Goal: Information Seeking & Learning: Learn about a topic

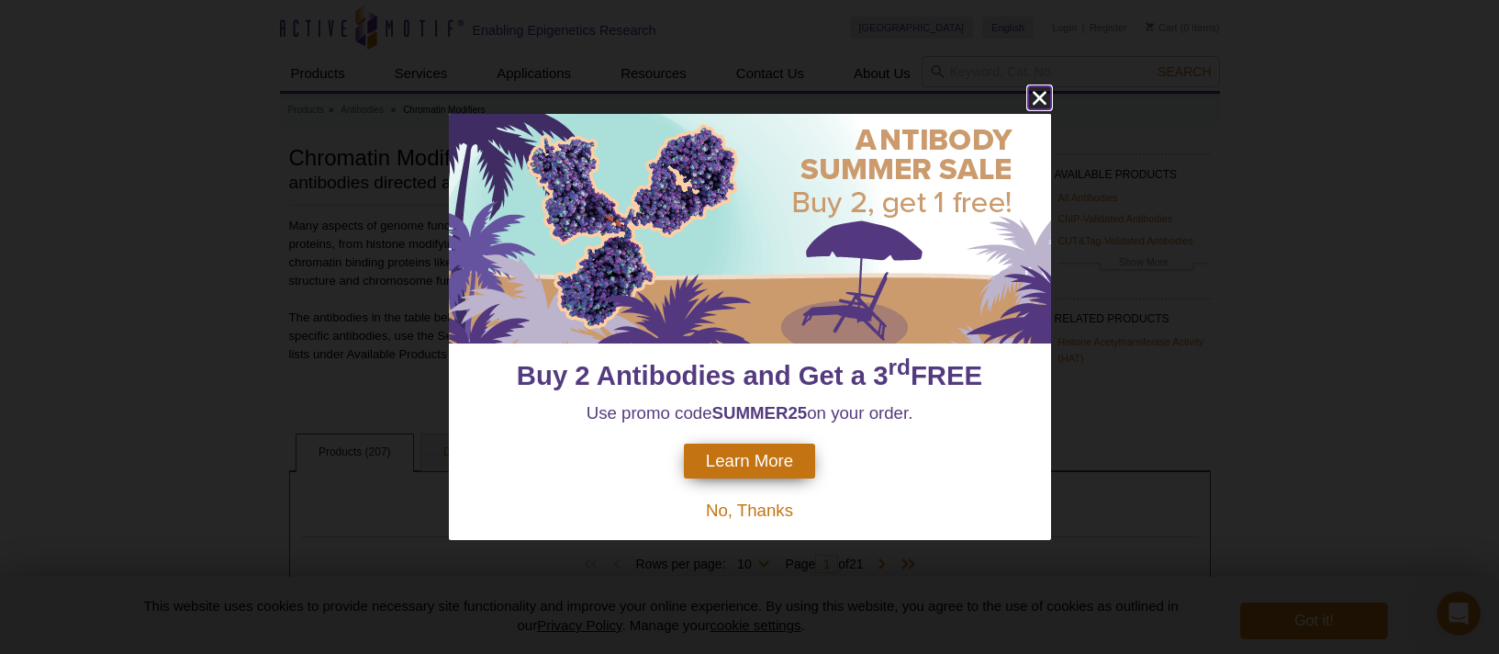
click at [1035, 97] on icon "close" at bounding box center [1039, 97] width 23 height 23
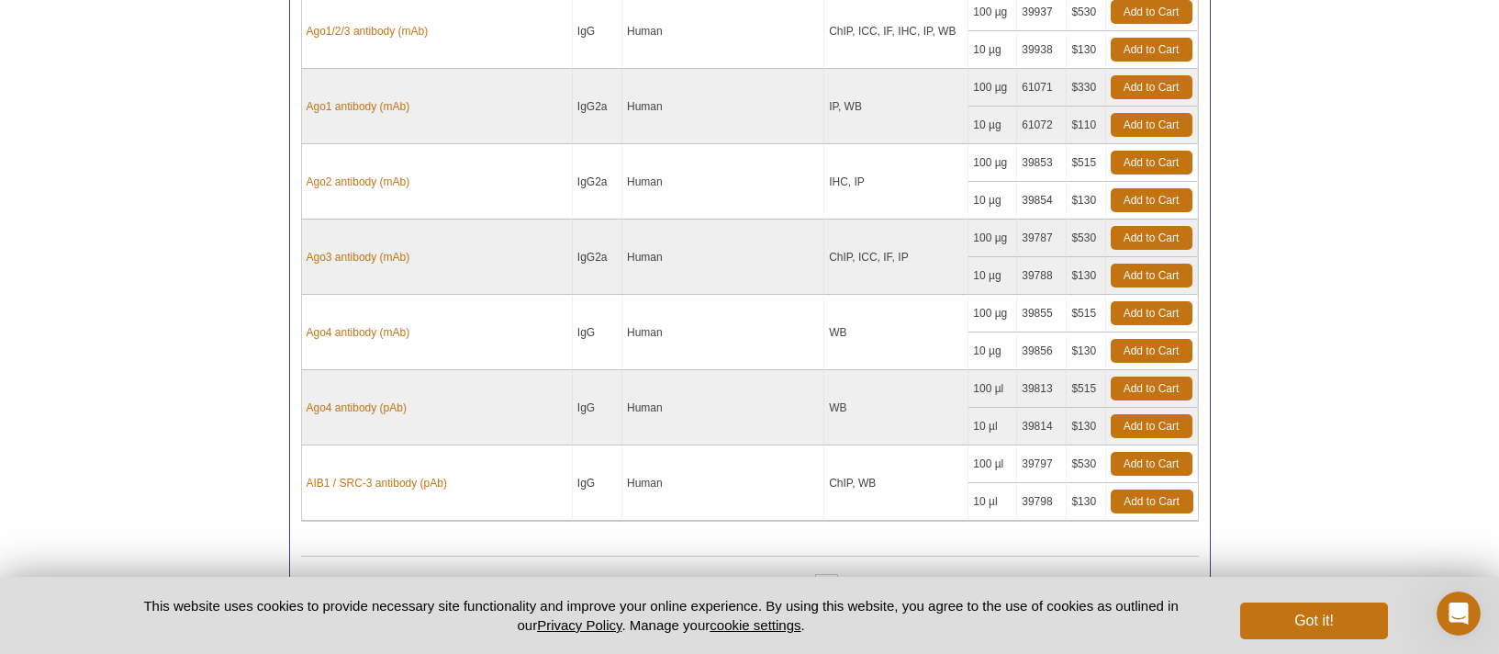
scroll to position [1039, 0]
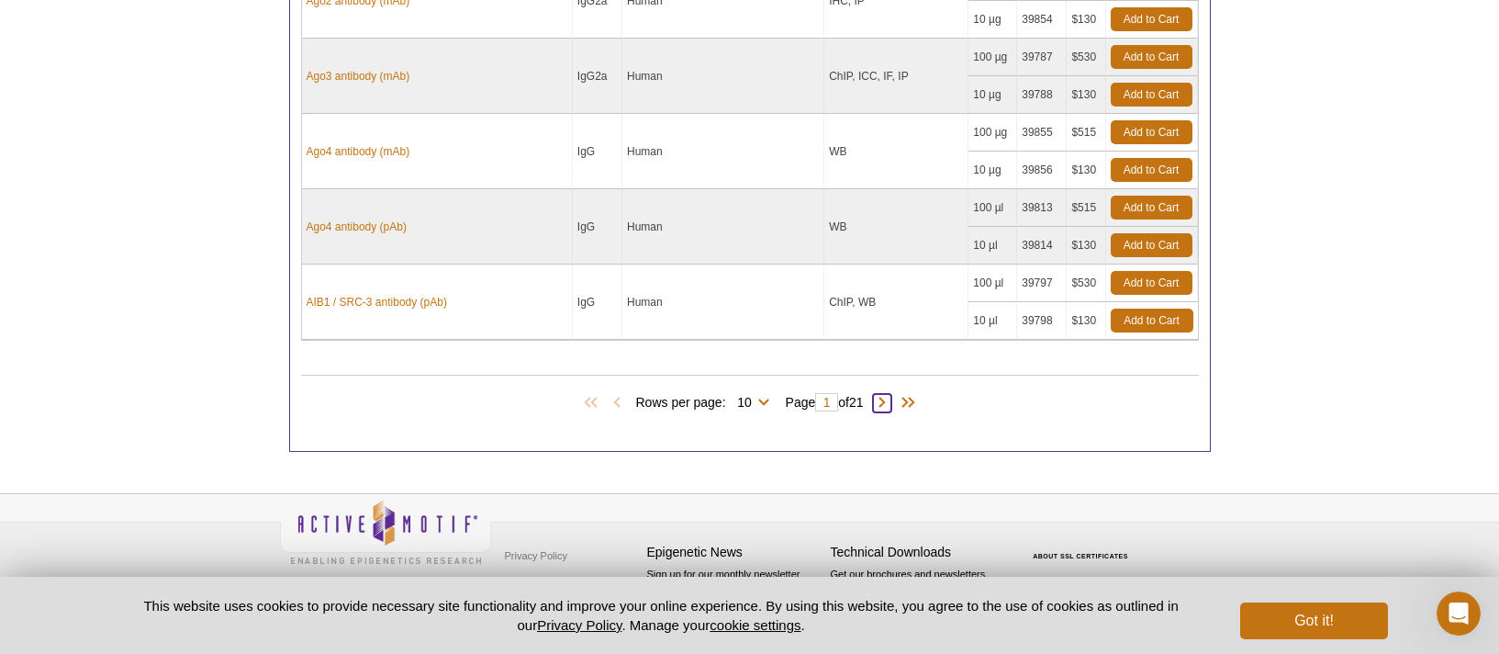
click at [892, 399] on span at bounding box center [882, 403] width 18 height 18
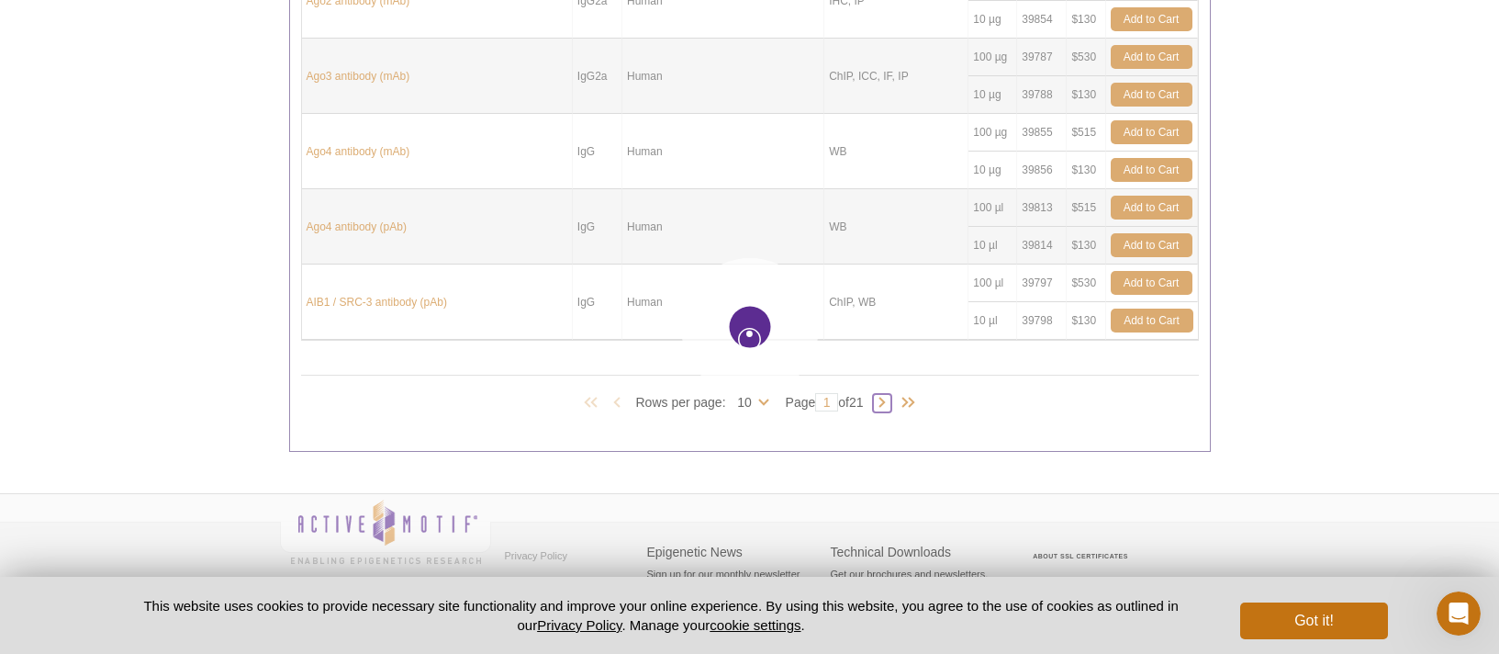
type input "2"
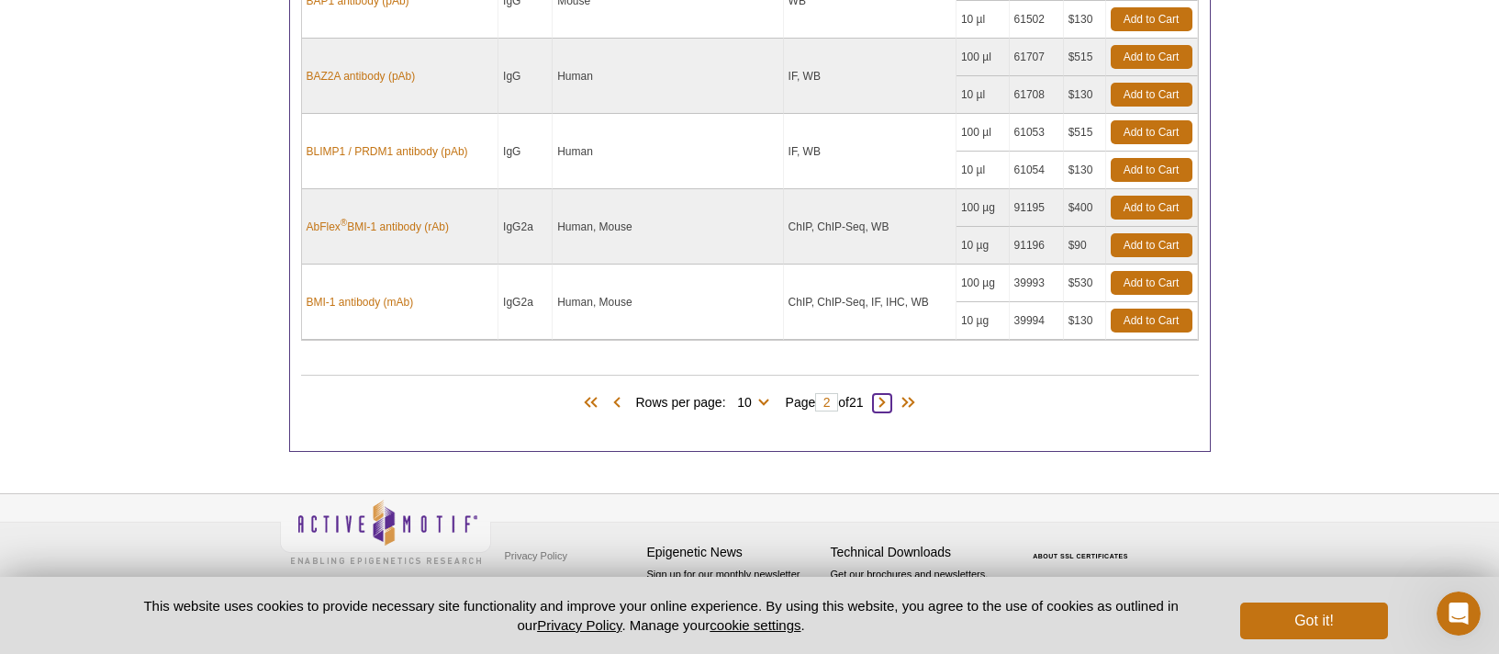
click at [890, 402] on span at bounding box center [882, 403] width 18 height 18
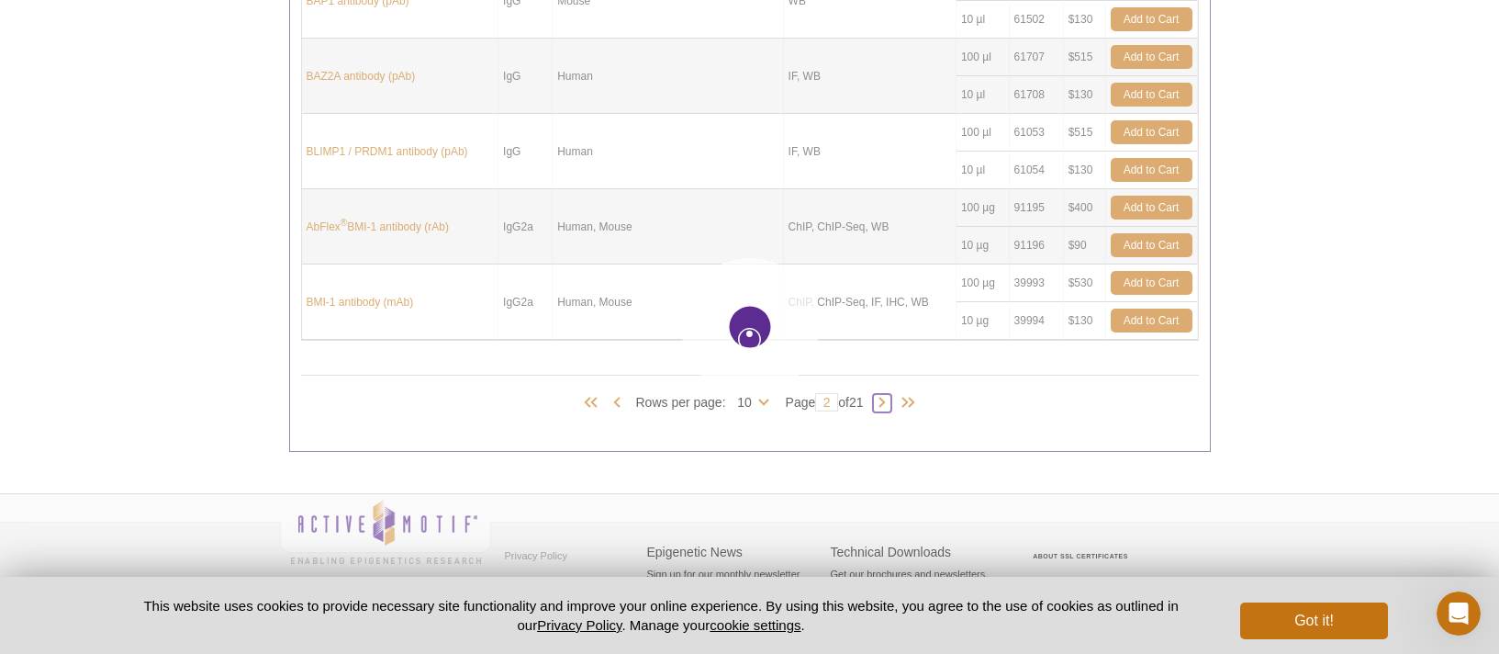
type input "3"
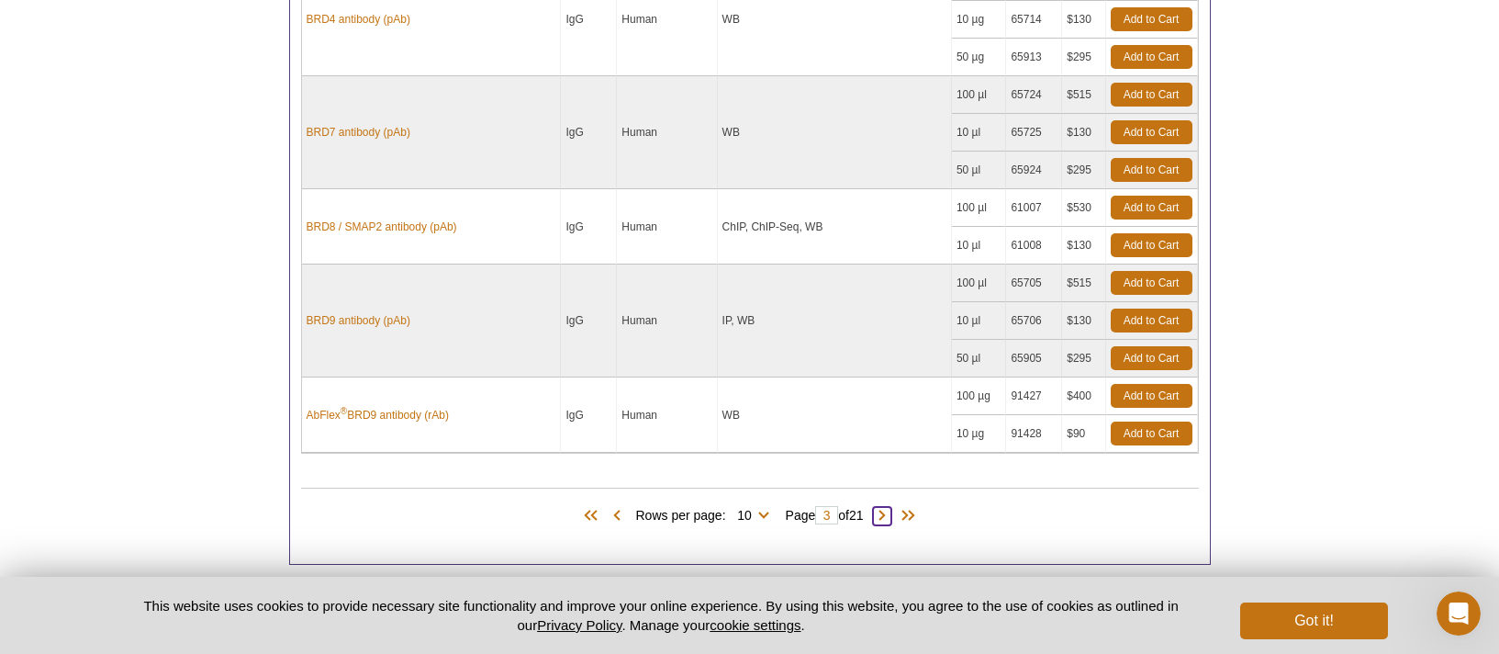
click at [884, 519] on span at bounding box center [882, 516] width 18 height 18
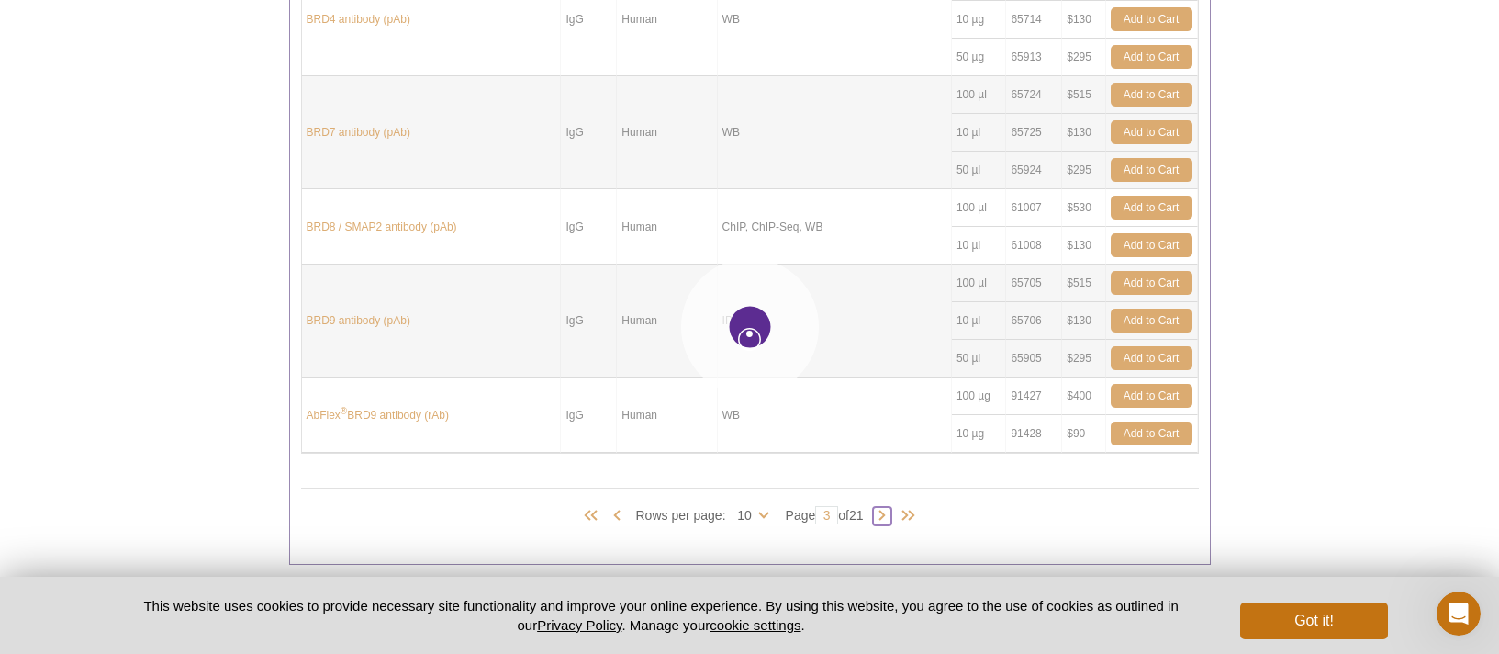
type input "4"
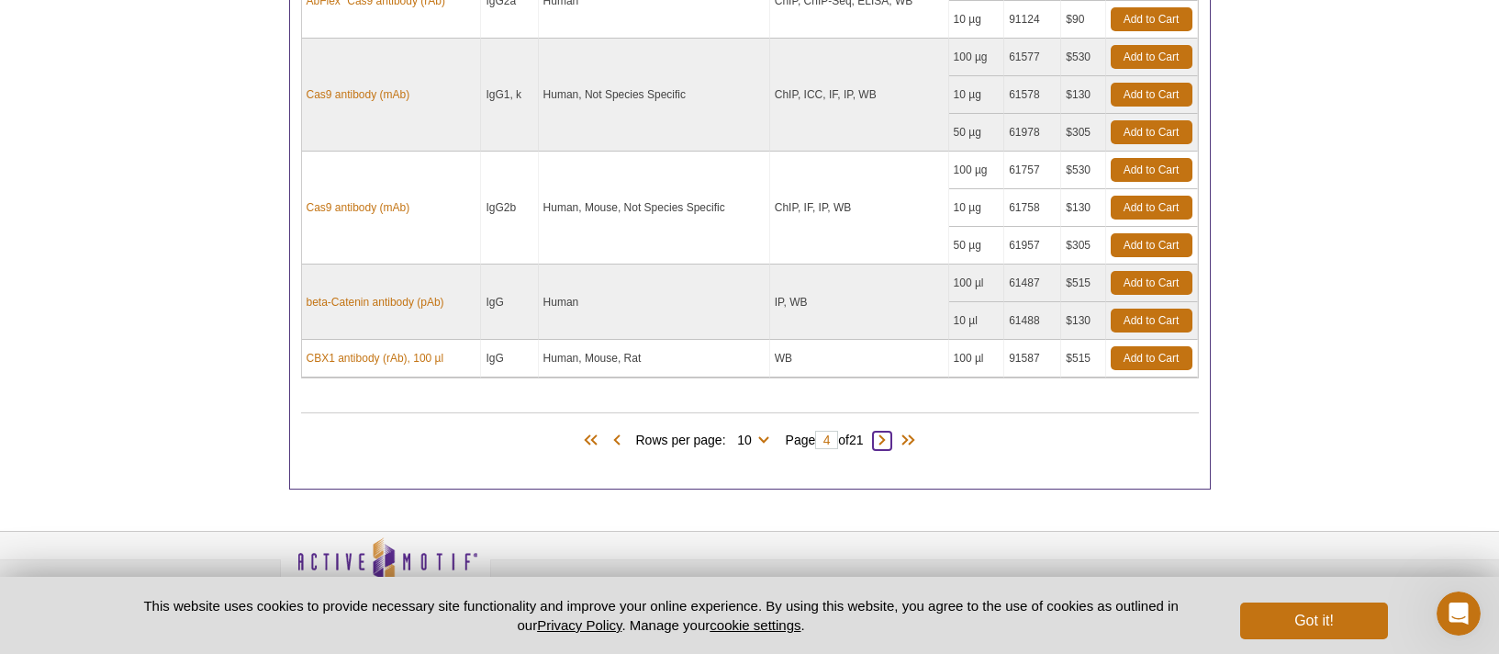
click at [885, 445] on span at bounding box center [882, 441] width 18 height 18
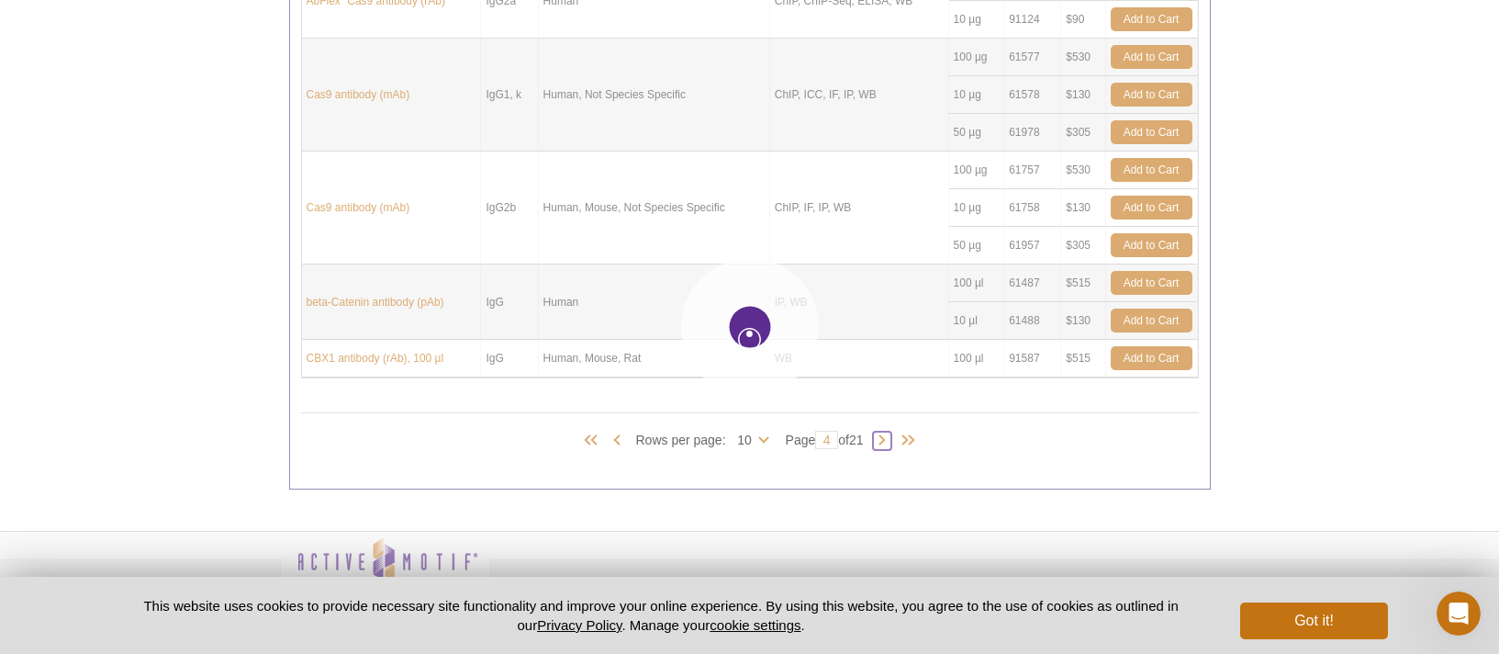
type input "5"
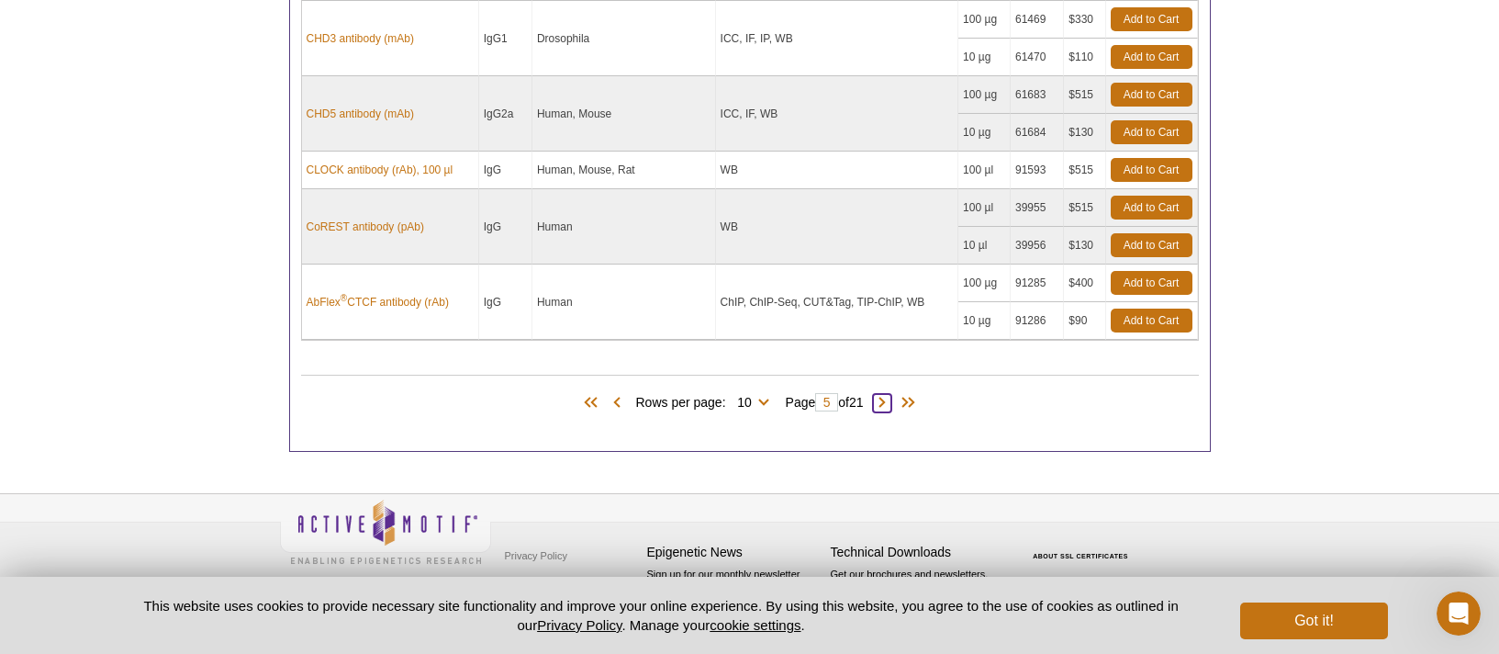
scroll to position [1001, 0]
click at [889, 408] on span at bounding box center [882, 403] width 18 height 18
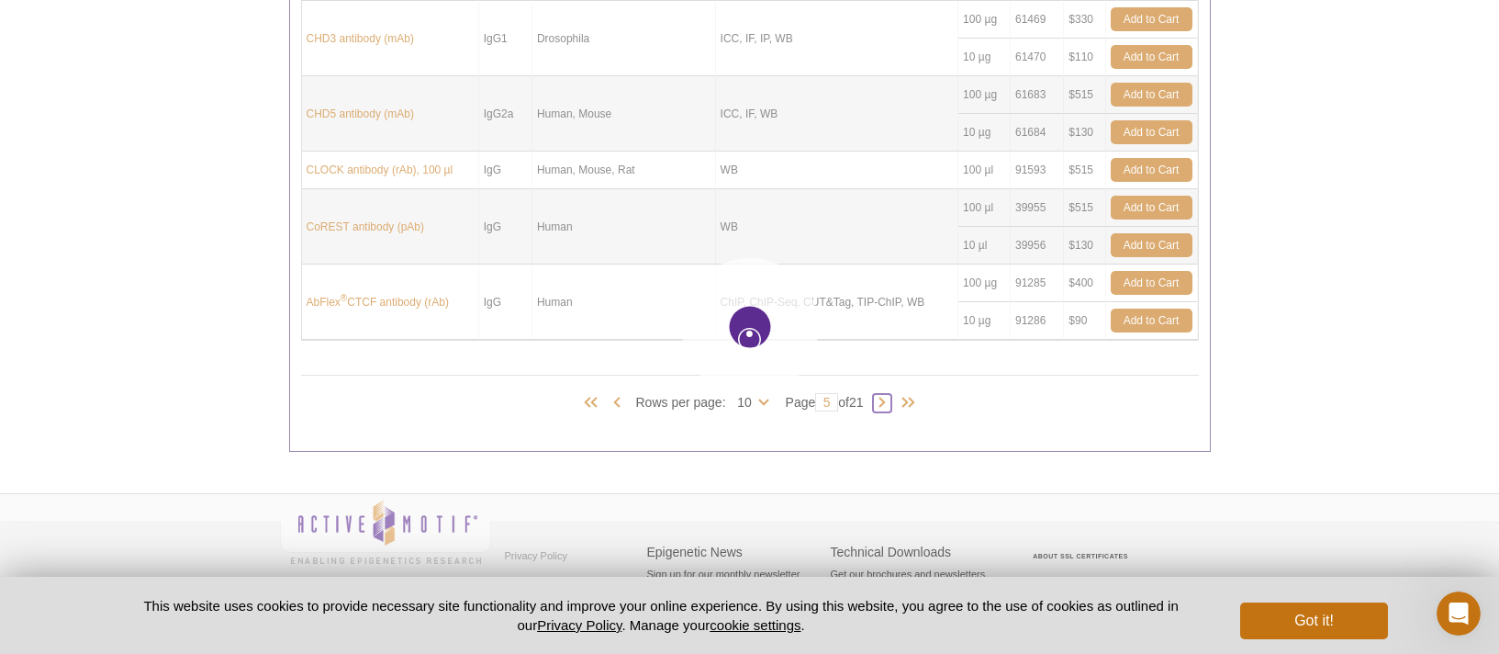
type input "6"
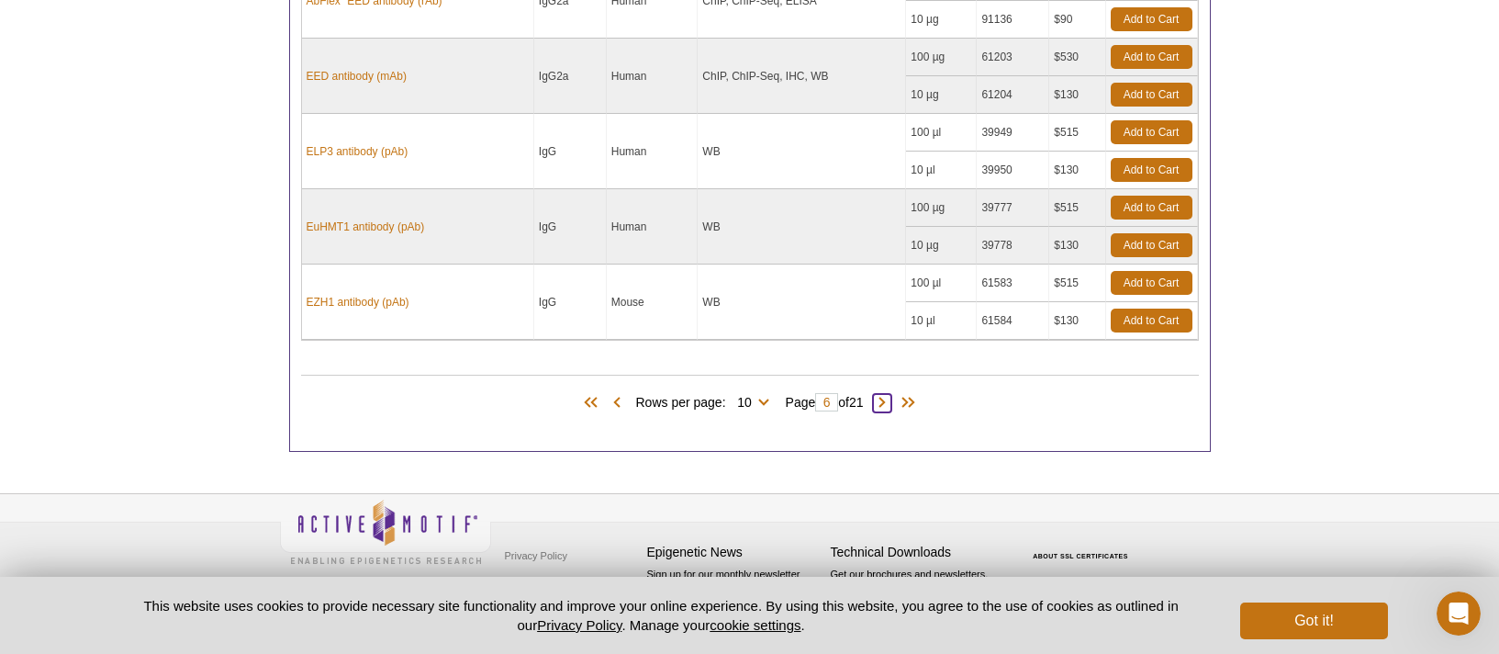
click at [891, 403] on span at bounding box center [882, 403] width 18 height 18
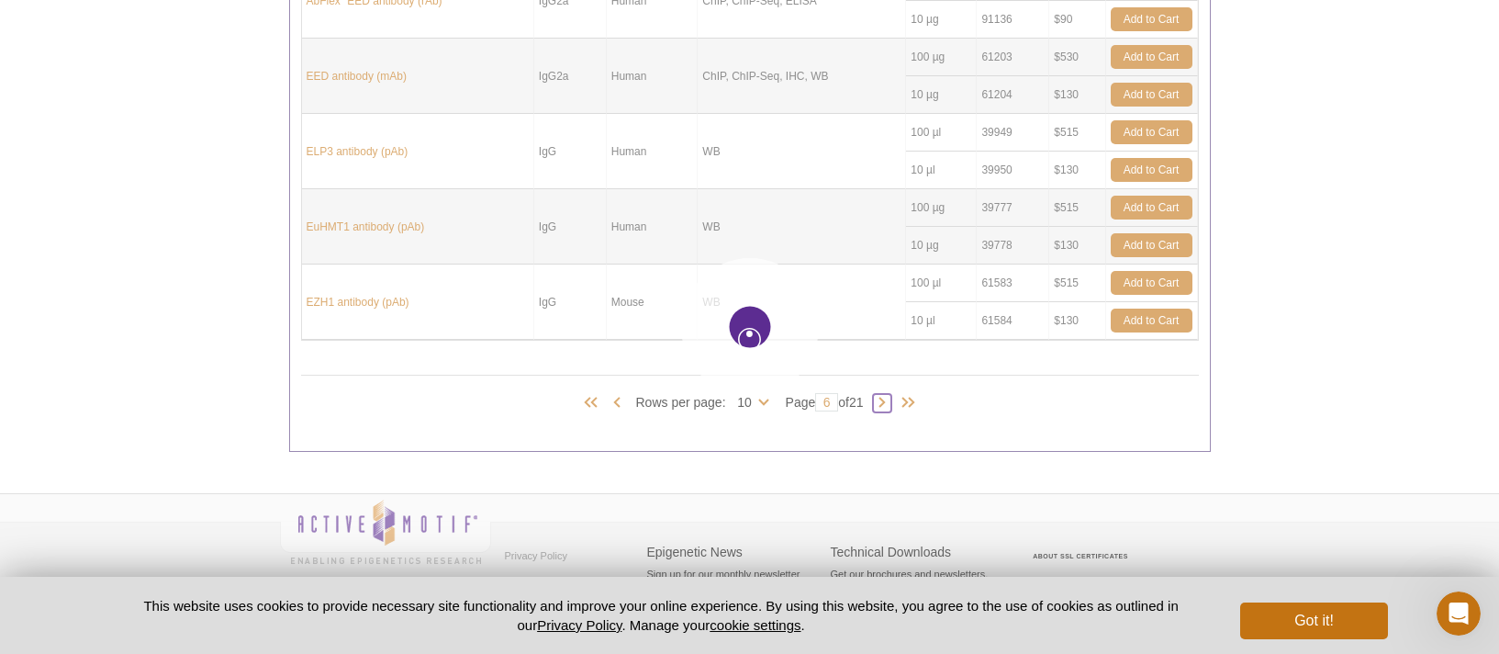
type input "7"
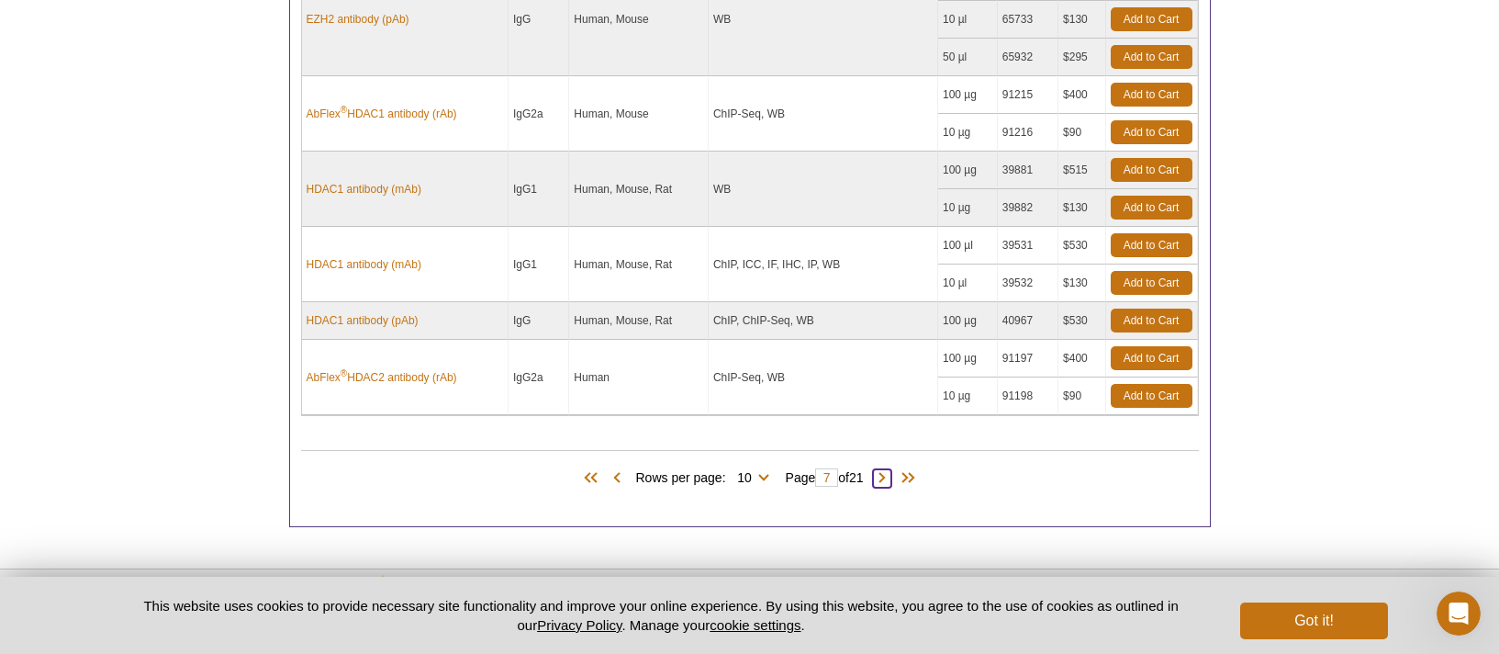
click at [887, 479] on span at bounding box center [882, 478] width 18 height 18
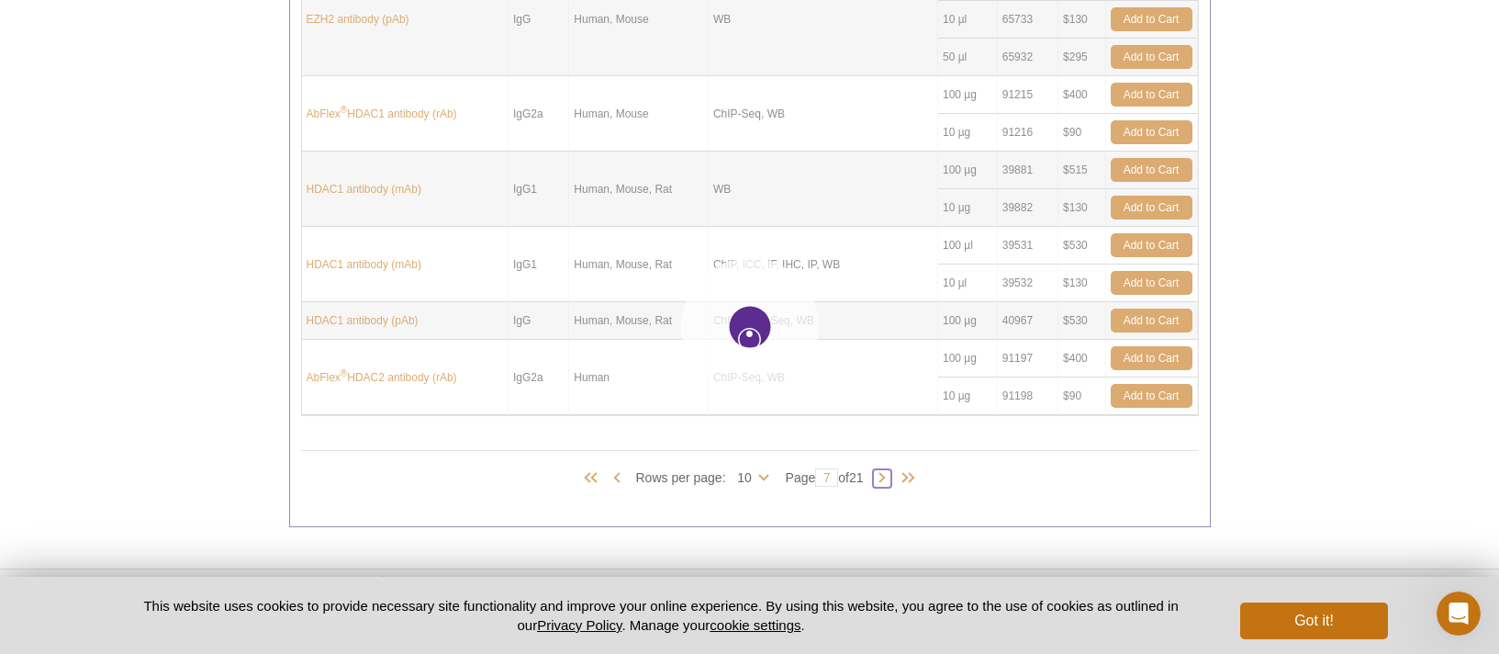
type input "8"
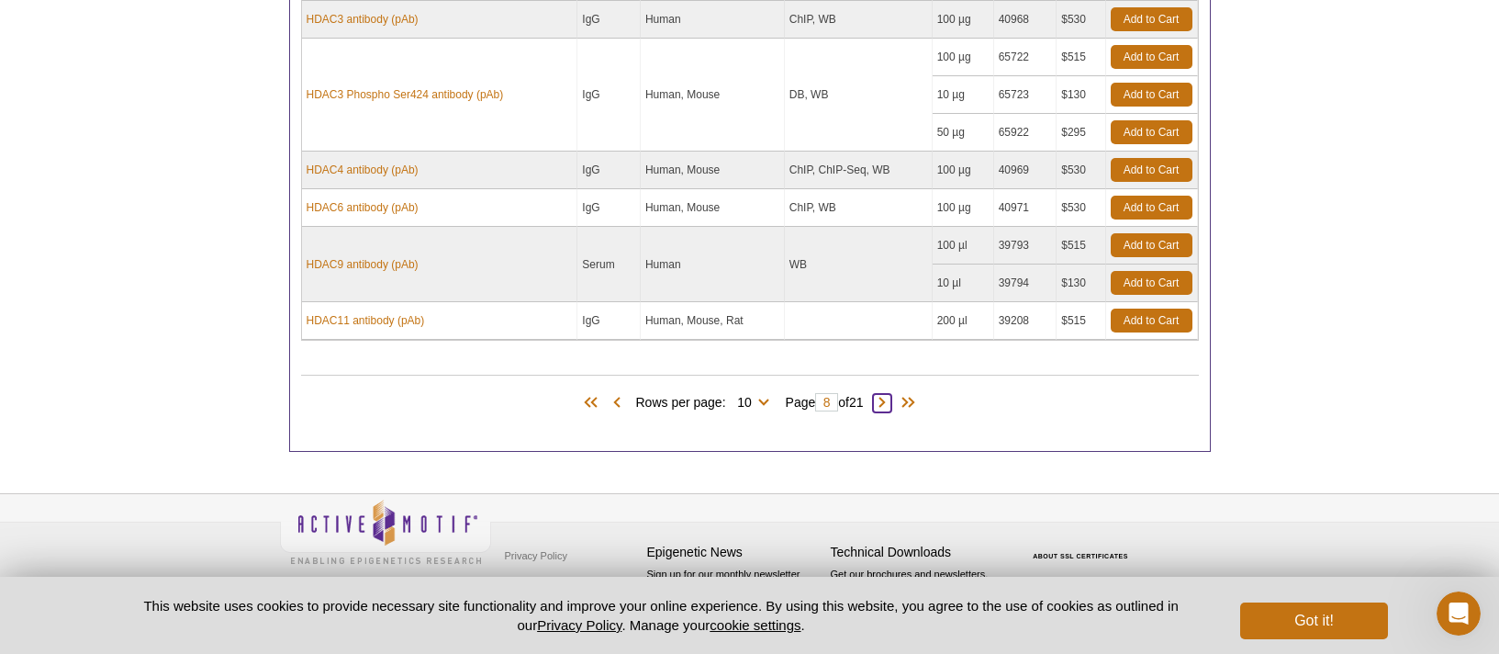
click at [888, 406] on span at bounding box center [882, 403] width 18 height 18
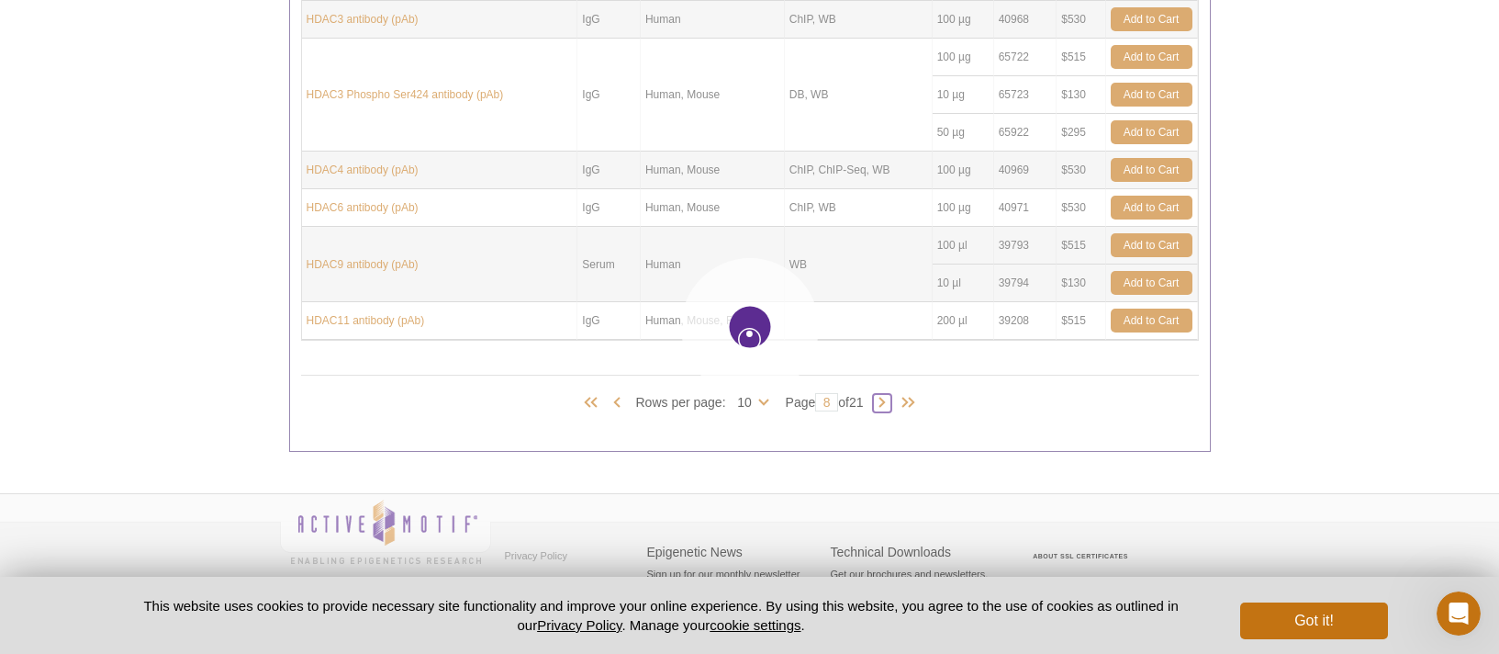
type input "9"
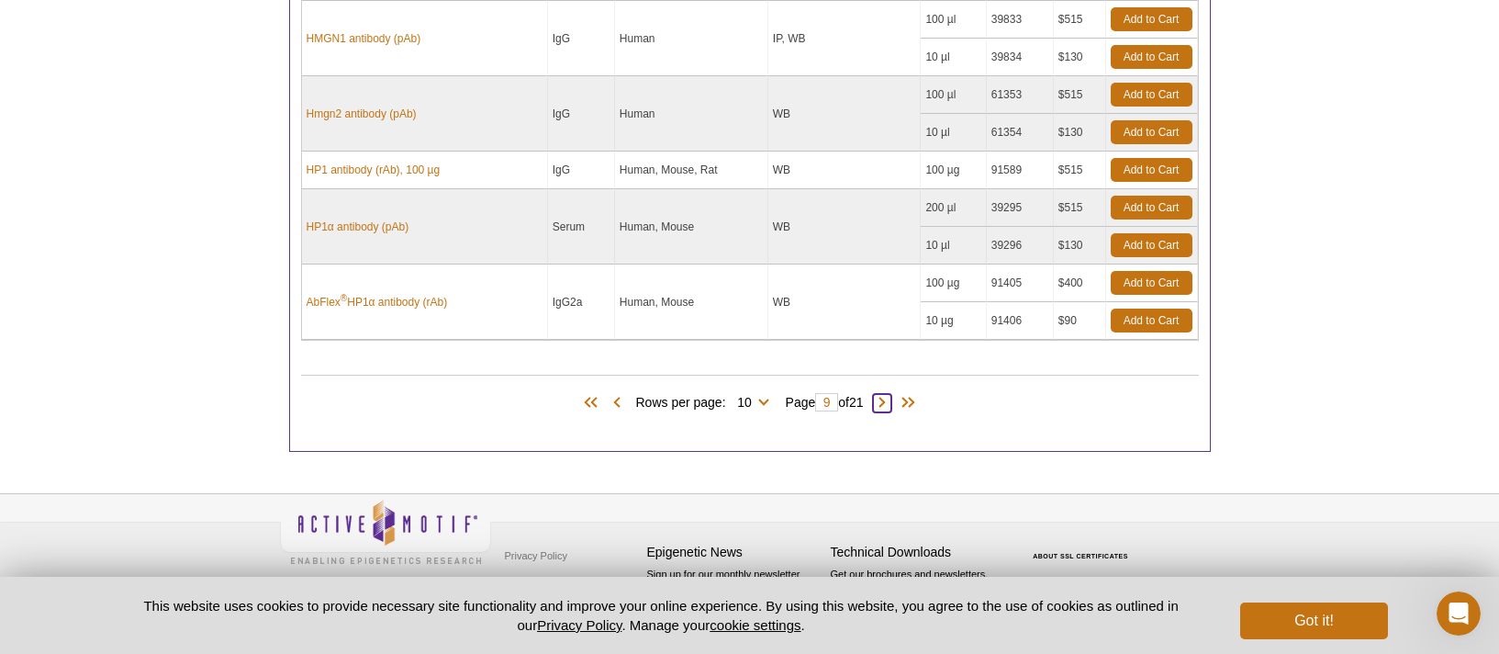
click at [892, 406] on span at bounding box center [882, 403] width 18 height 18
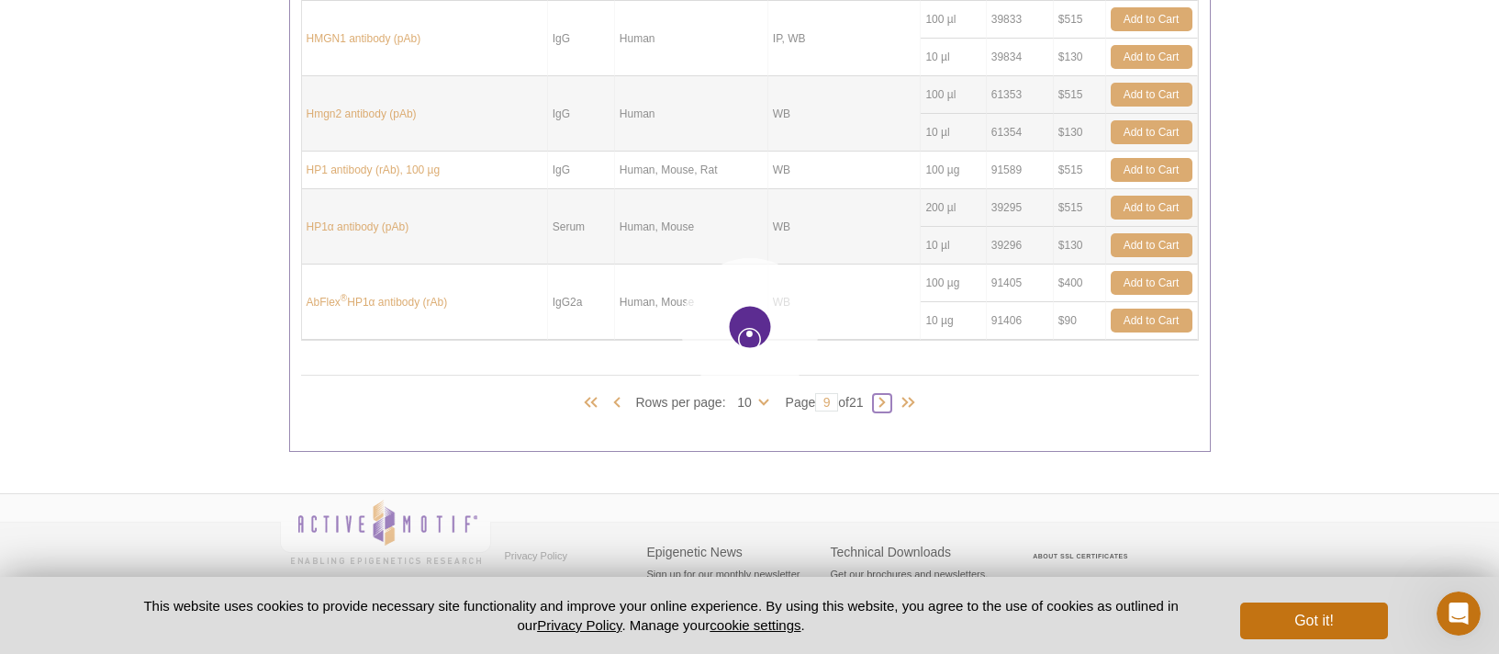
type input "10"
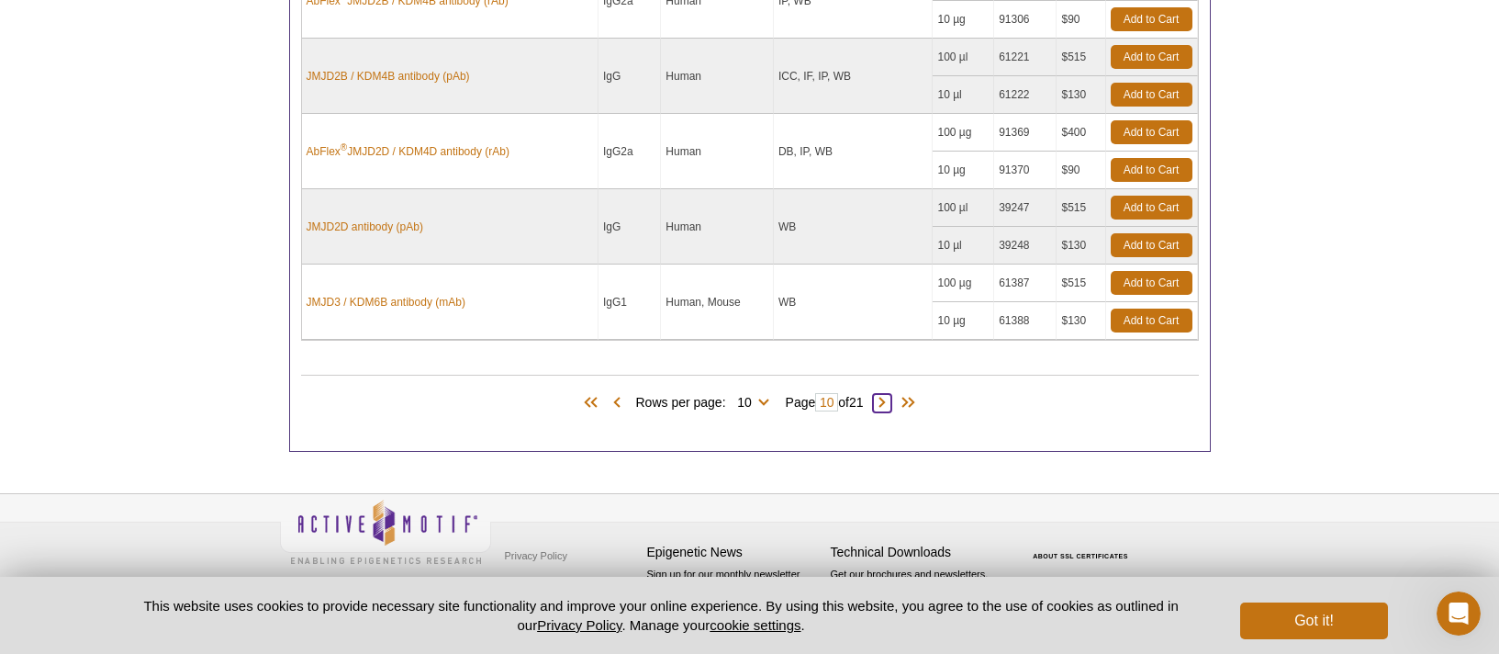
click at [889, 404] on span at bounding box center [882, 403] width 18 height 18
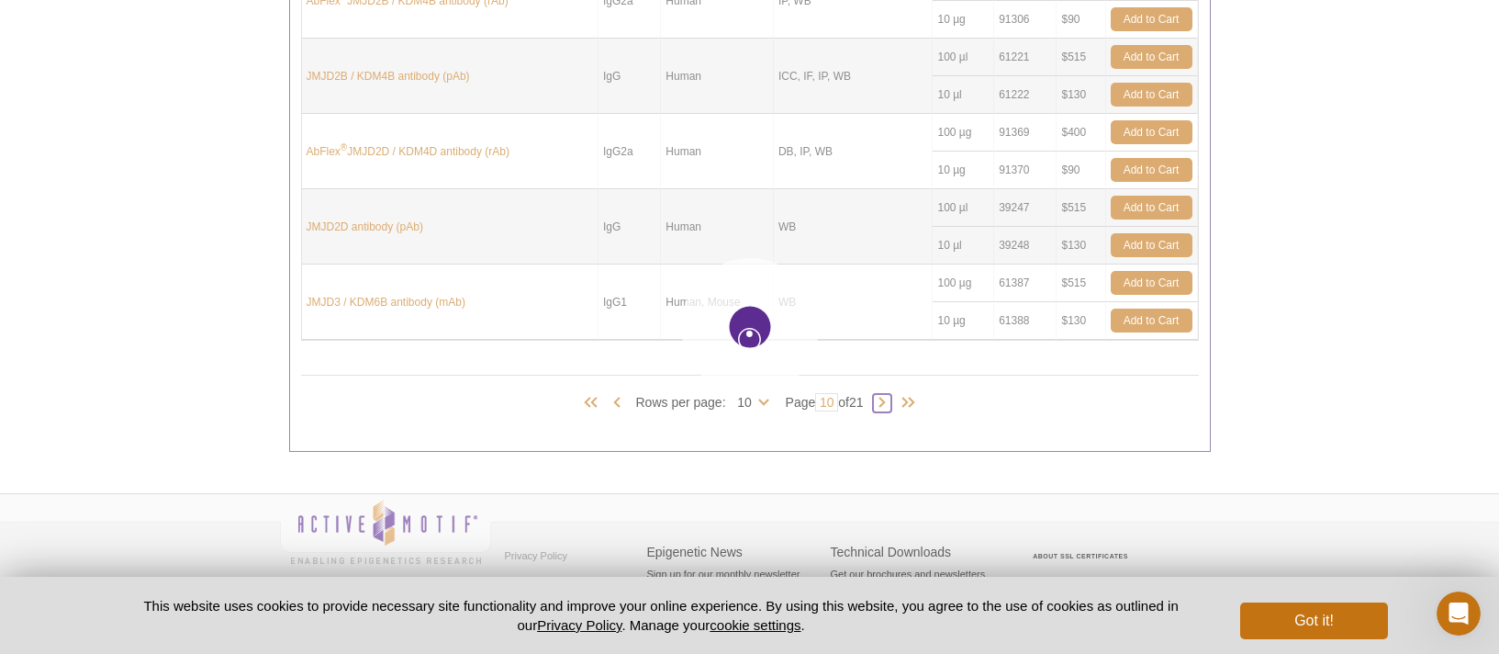
type input "11"
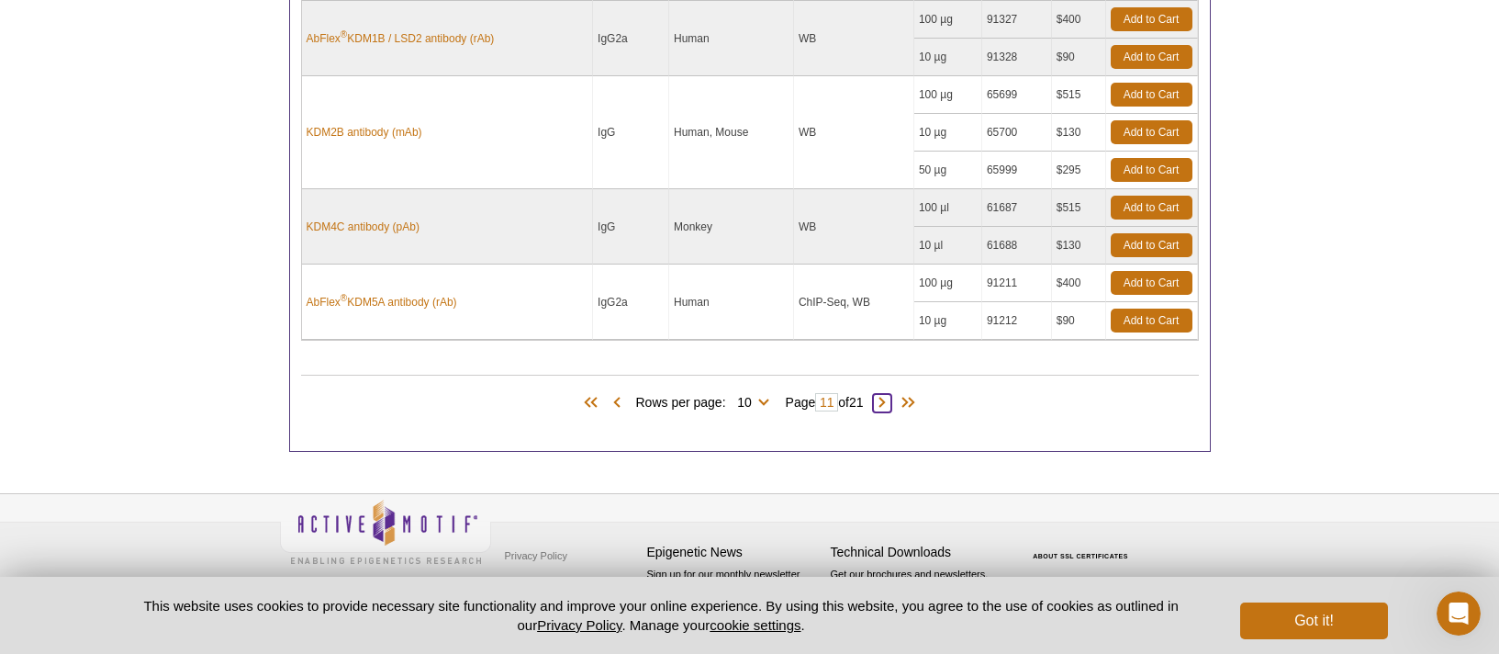
click at [888, 405] on span at bounding box center [882, 403] width 18 height 18
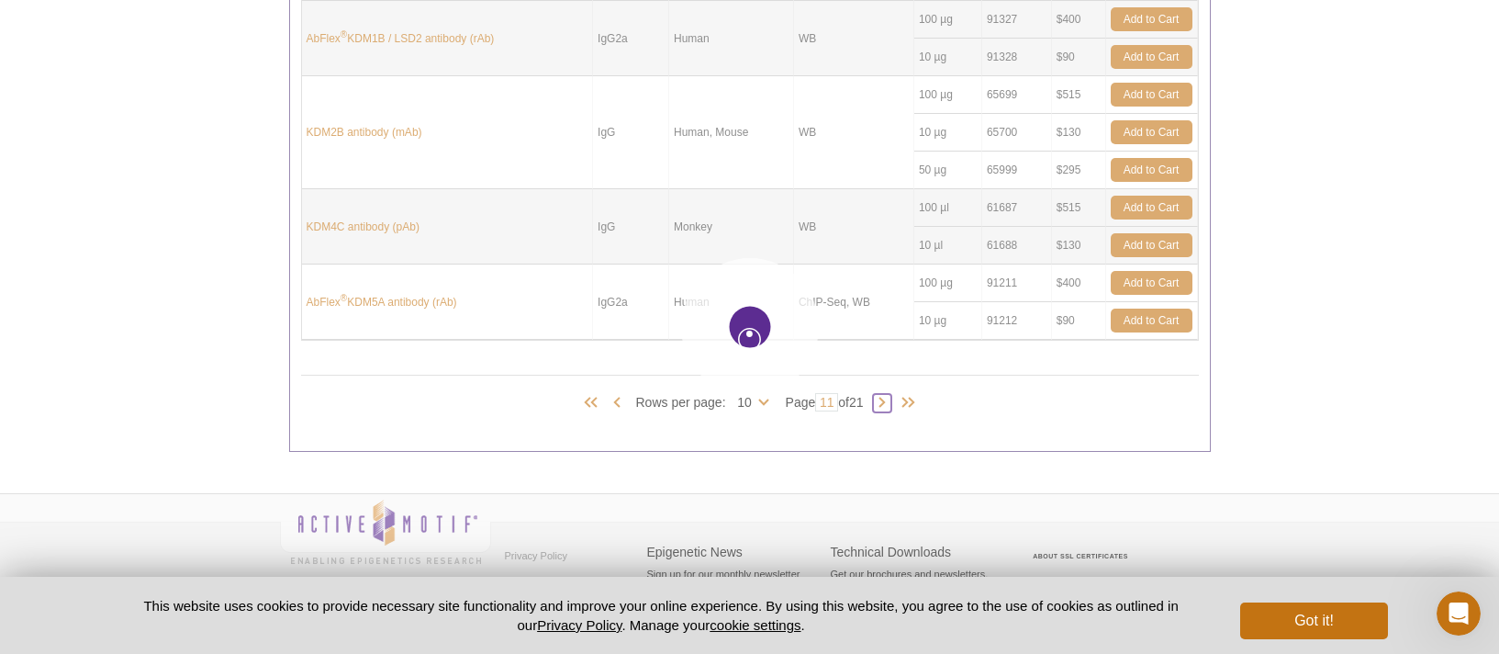
type input "12"
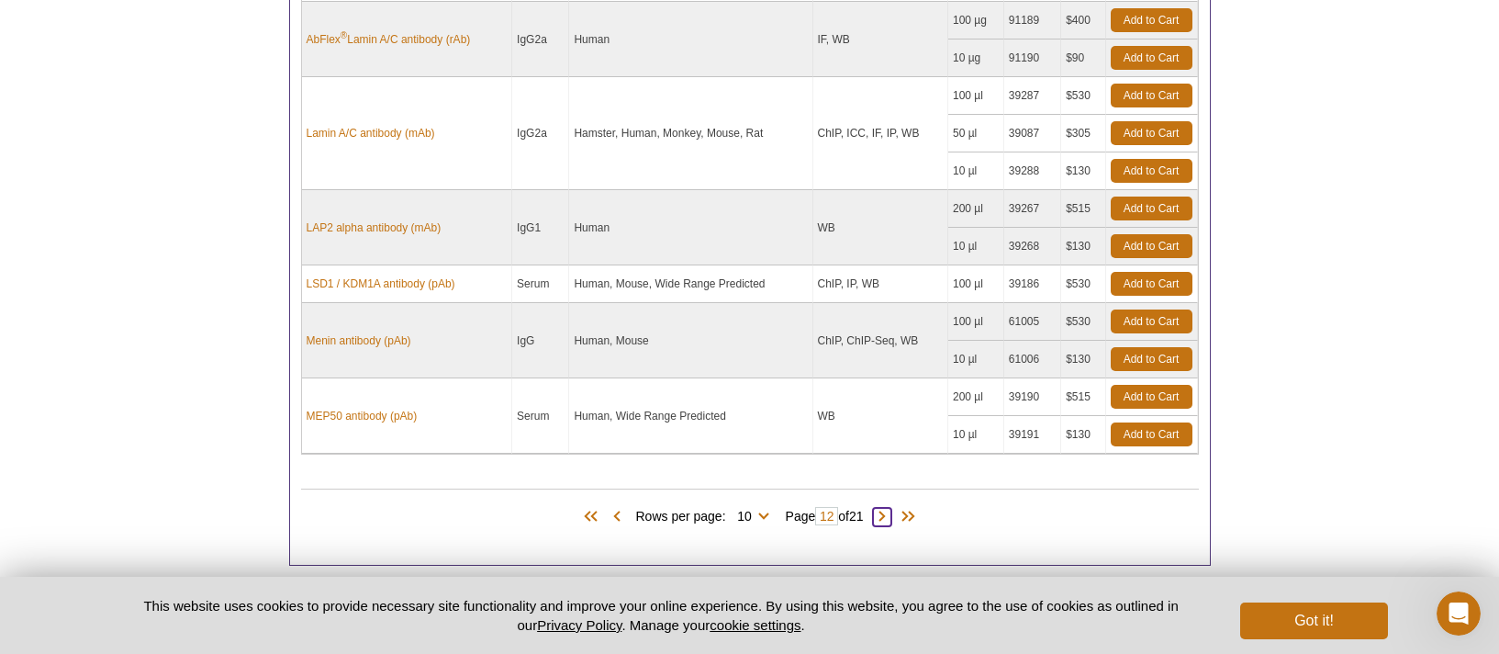
scroll to position [996, 0]
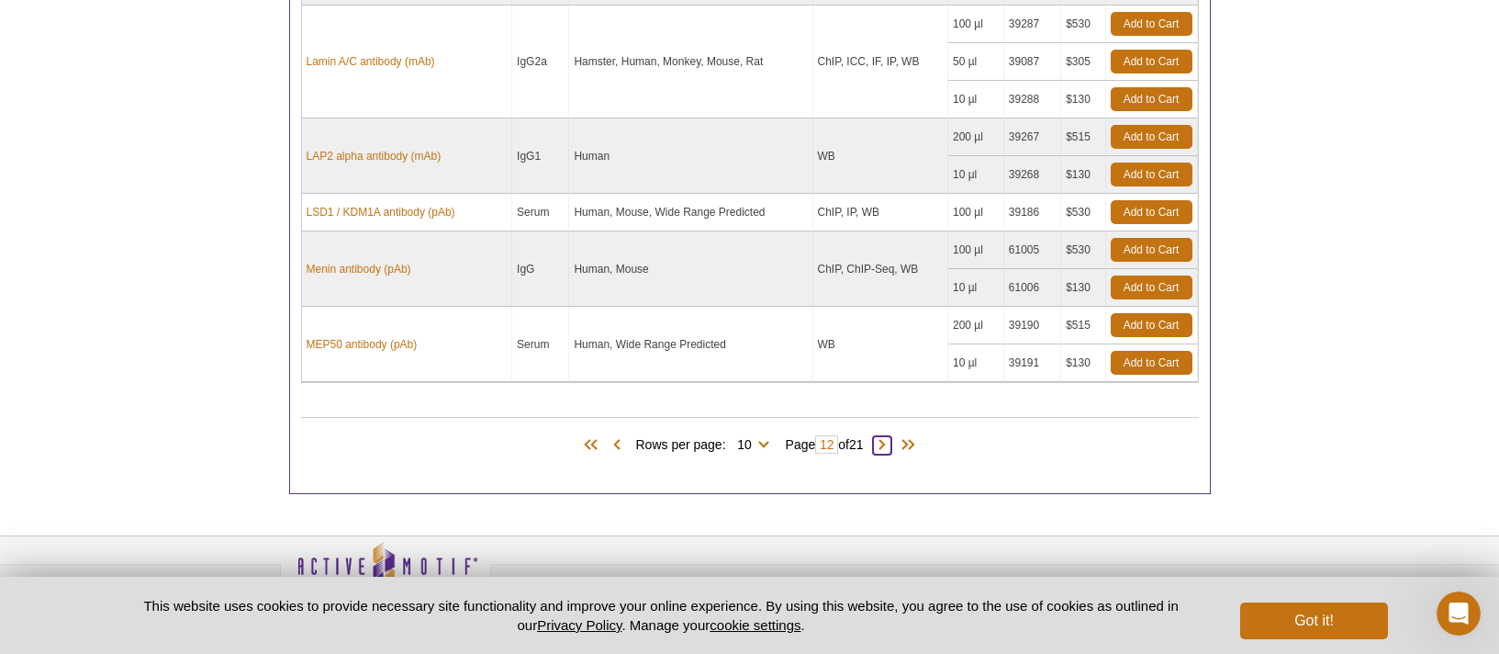
click at [888, 446] on span at bounding box center [882, 445] width 18 height 18
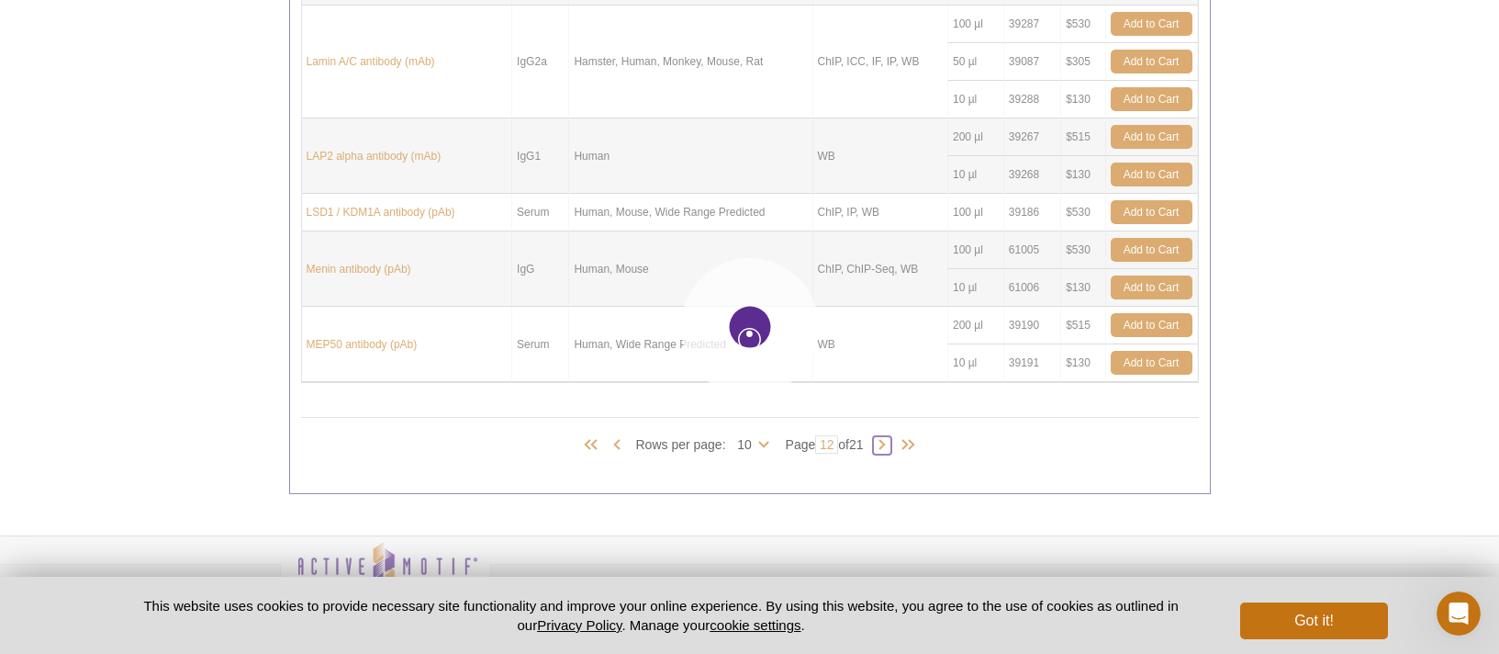
type input "13"
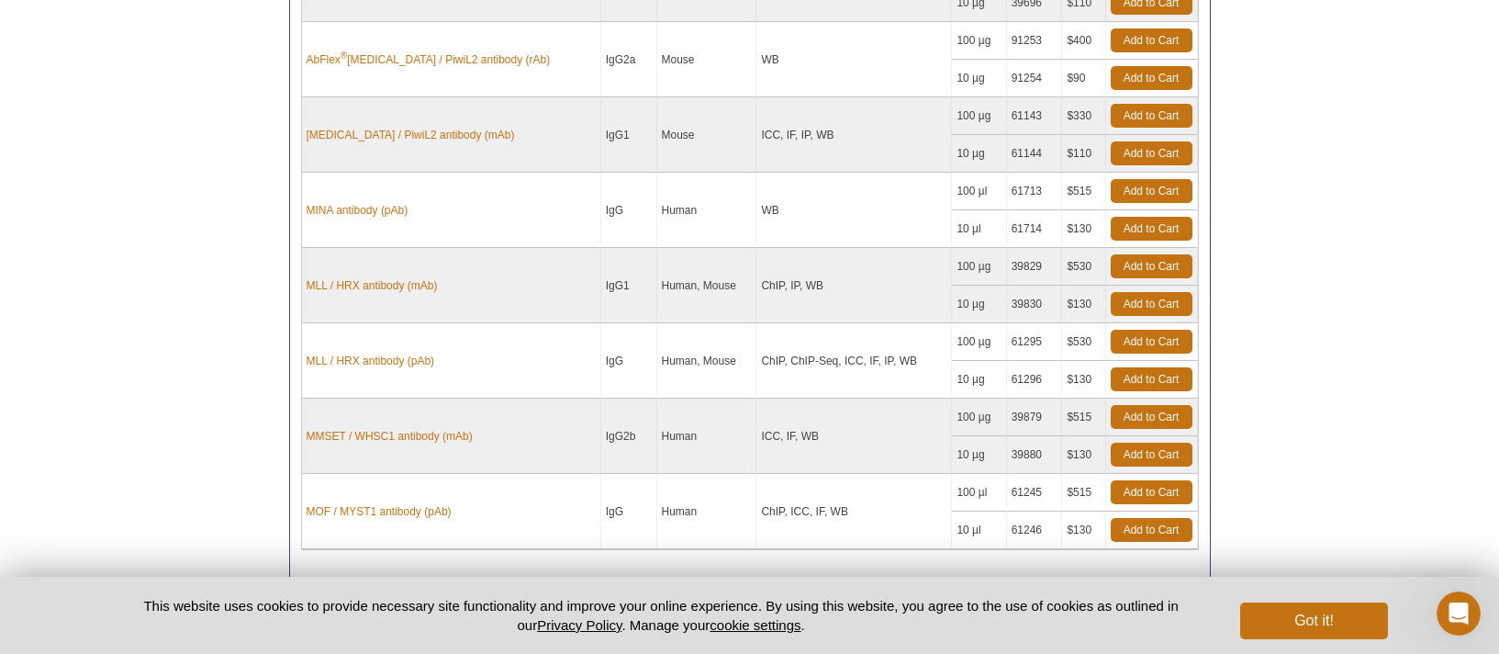
scroll to position [847, 0]
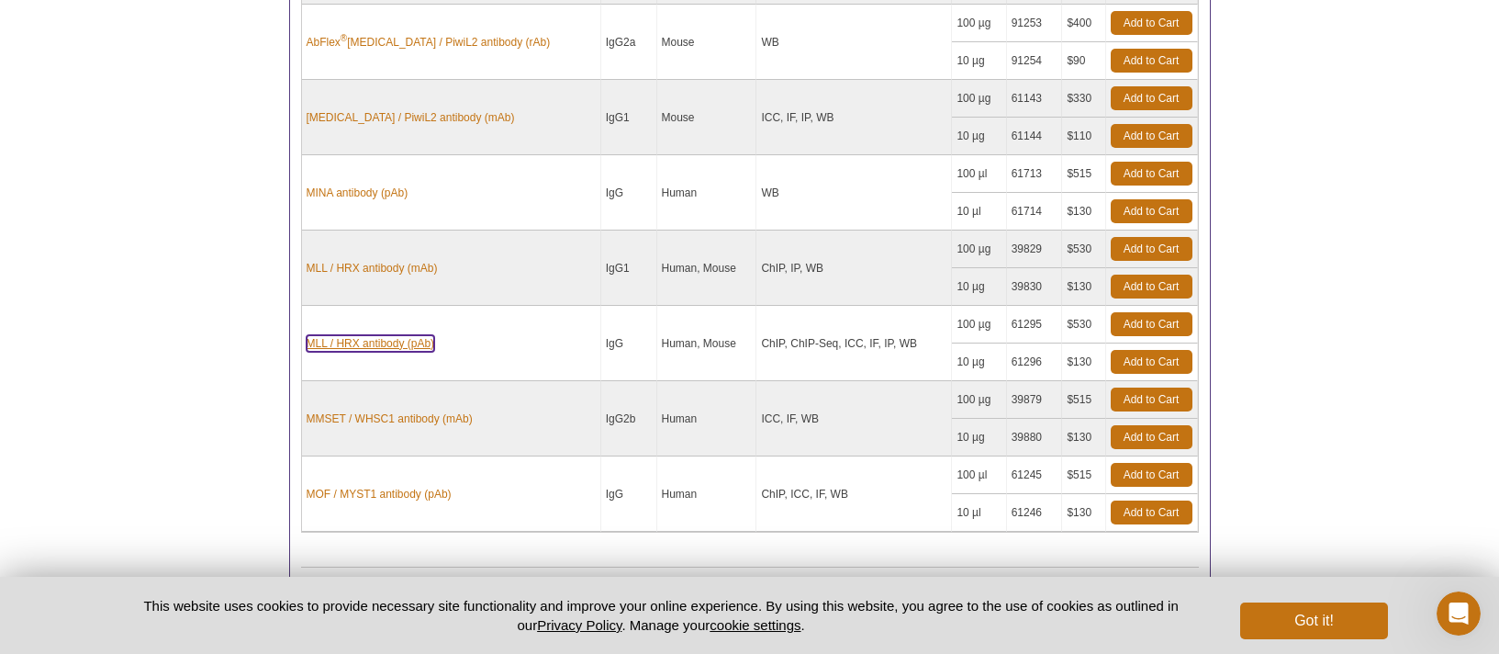
click at [376, 343] on link "MLL / HRX antibody (pAb)" at bounding box center [371, 343] width 129 height 17
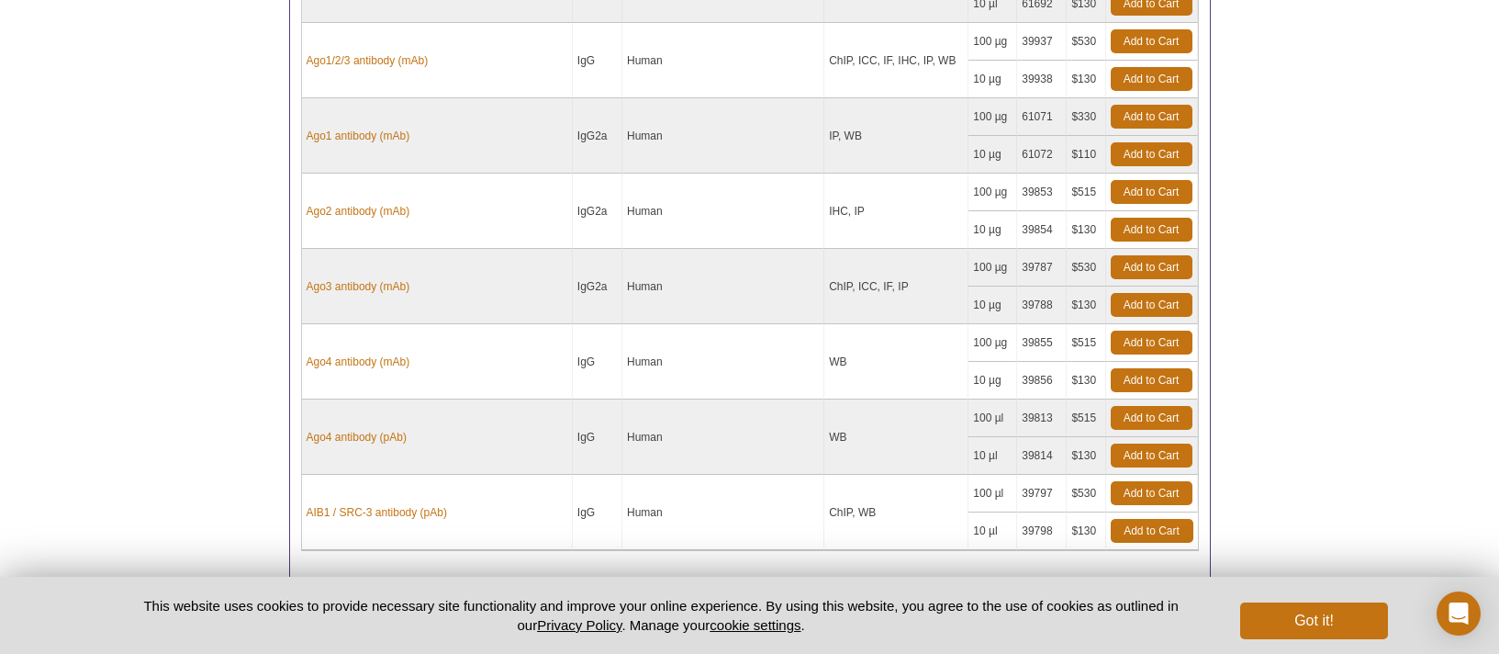
scroll to position [819, 0]
